Goal: Navigation & Orientation: Find specific page/section

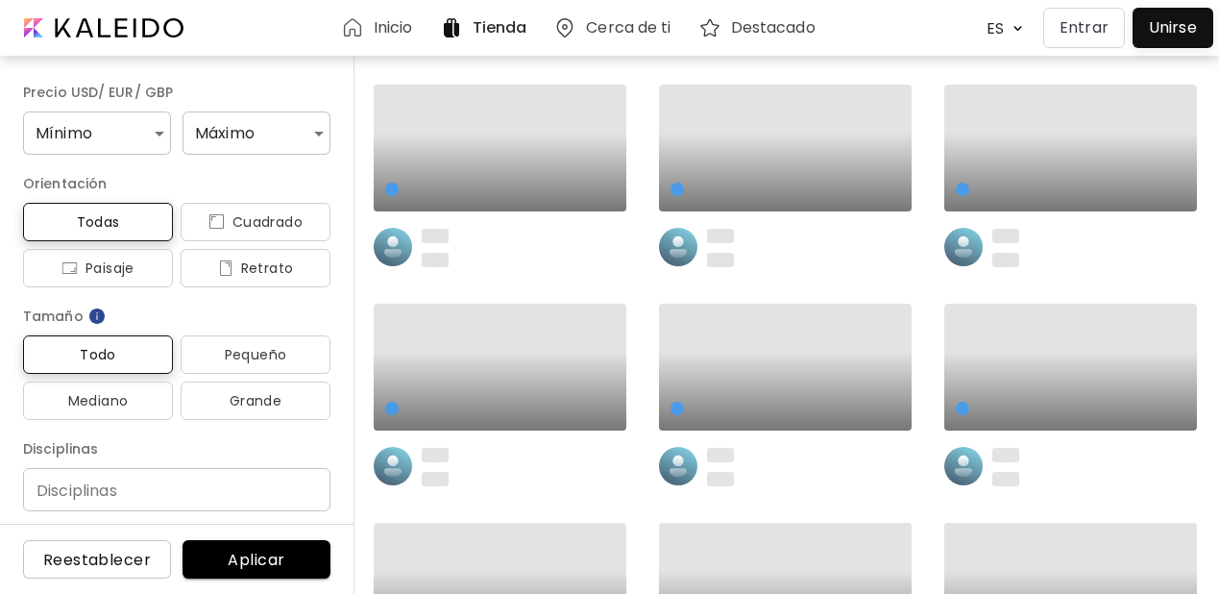
click at [1092, 32] on p "Entrar" at bounding box center [1084, 27] width 49 height 23
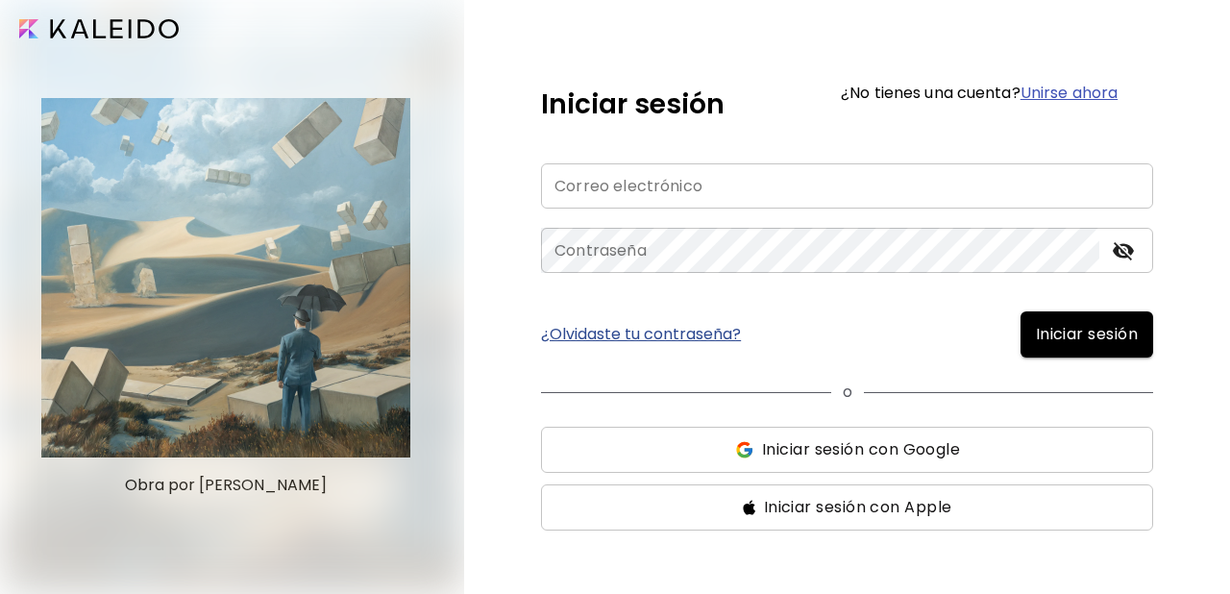
type input "**********"
click at [1064, 338] on span "Iniciar sesión" at bounding box center [1087, 334] width 102 height 23
